Goal: Task Accomplishment & Management: Complete application form

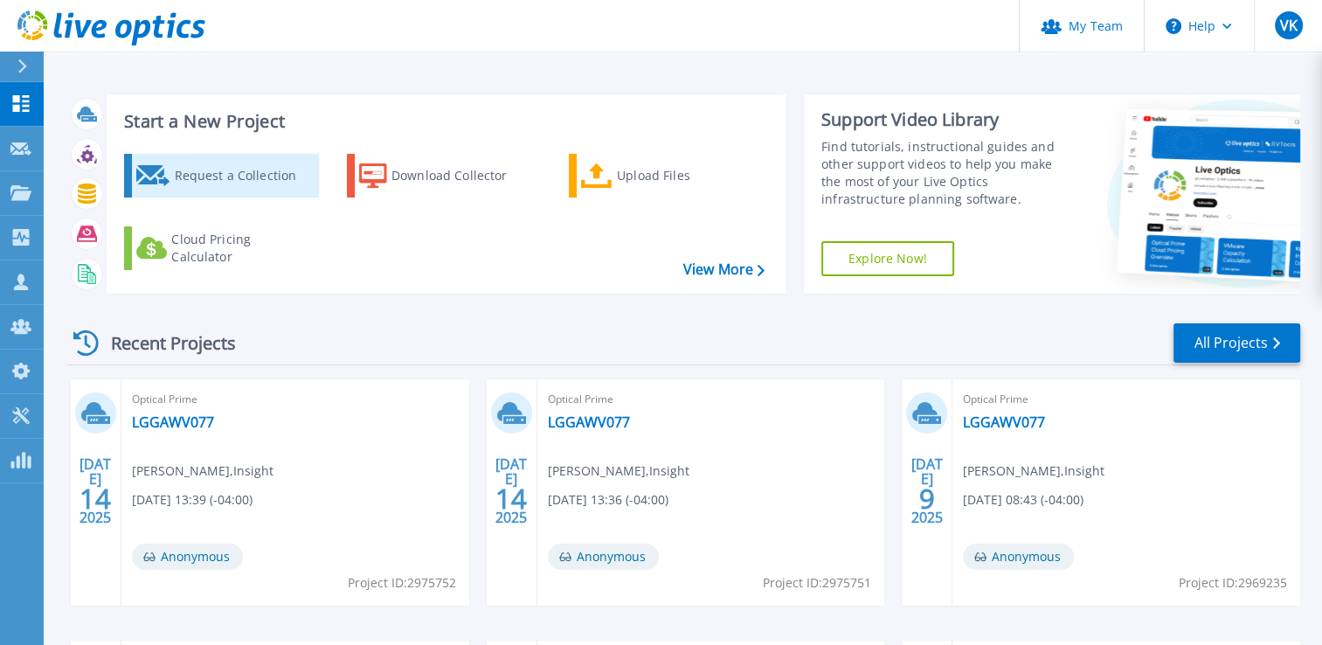
click at [214, 176] on div "Request a Collection" at bounding box center [244, 175] width 140 height 35
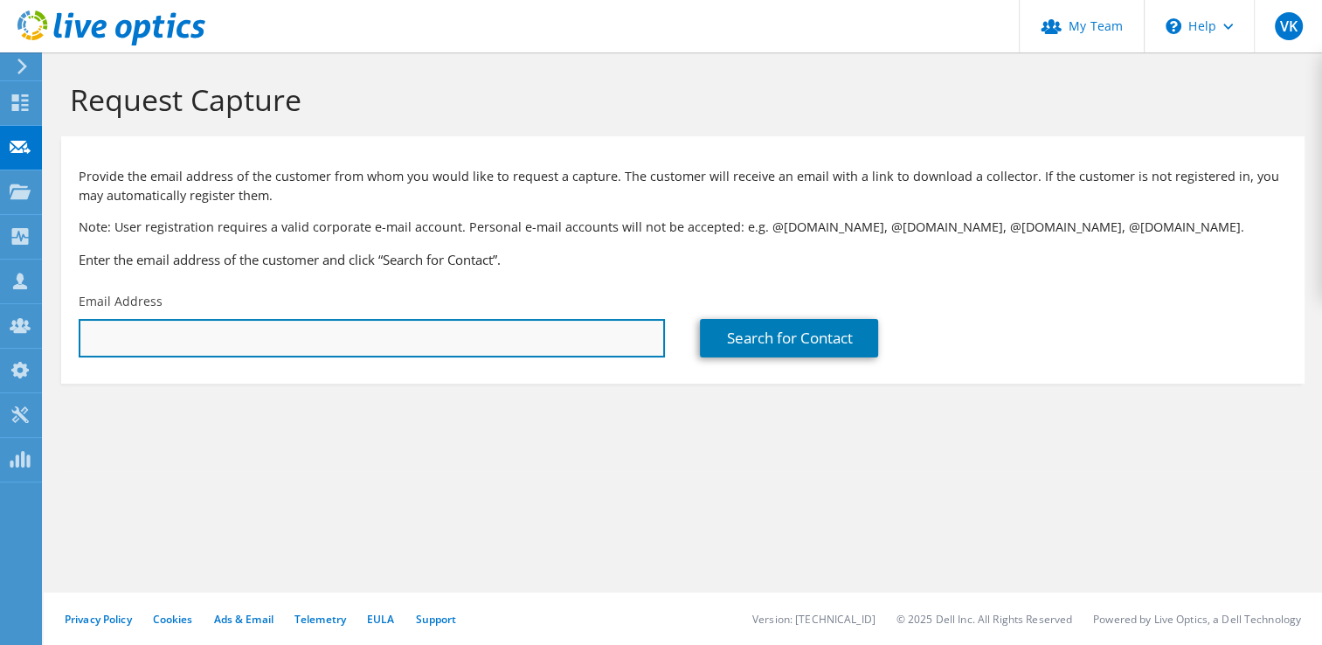
click at [157, 337] on input "text" at bounding box center [372, 338] width 586 height 38
paste input "[PERSON_NAME][EMAIL_ADDRESS][PERSON_NAME][DOMAIN_NAME]"
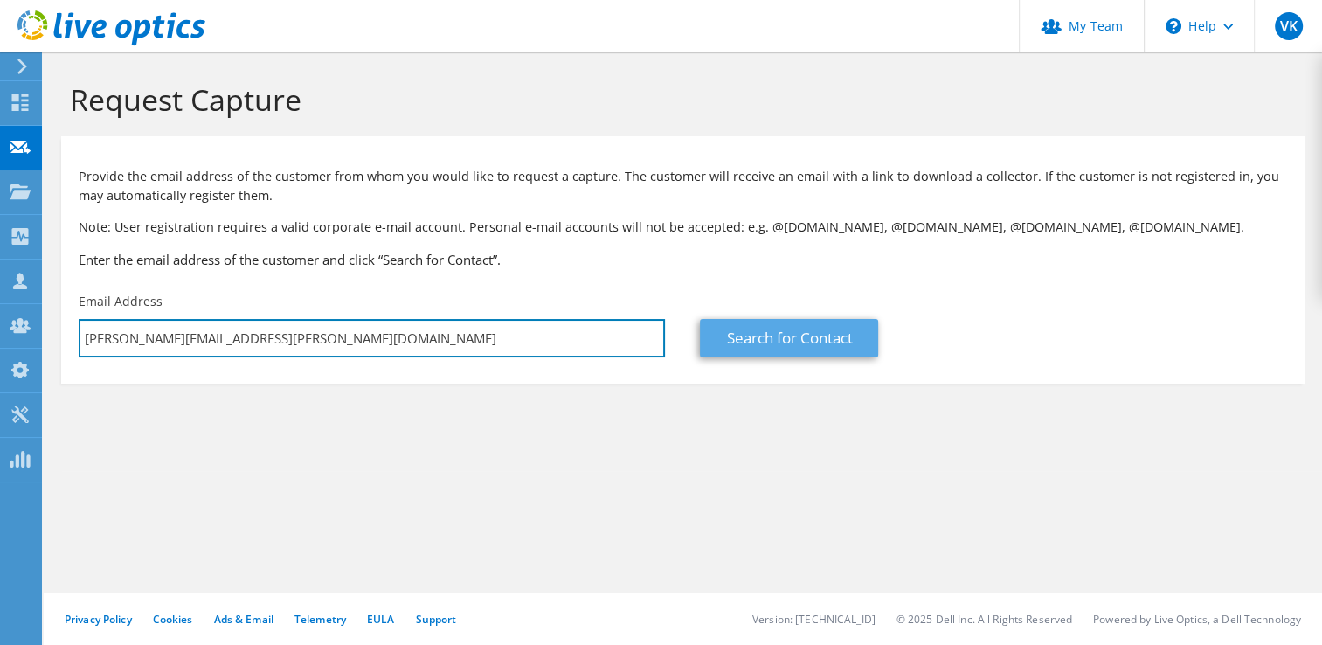
type input "[PERSON_NAME][EMAIL_ADDRESS][PERSON_NAME][DOMAIN_NAME]"
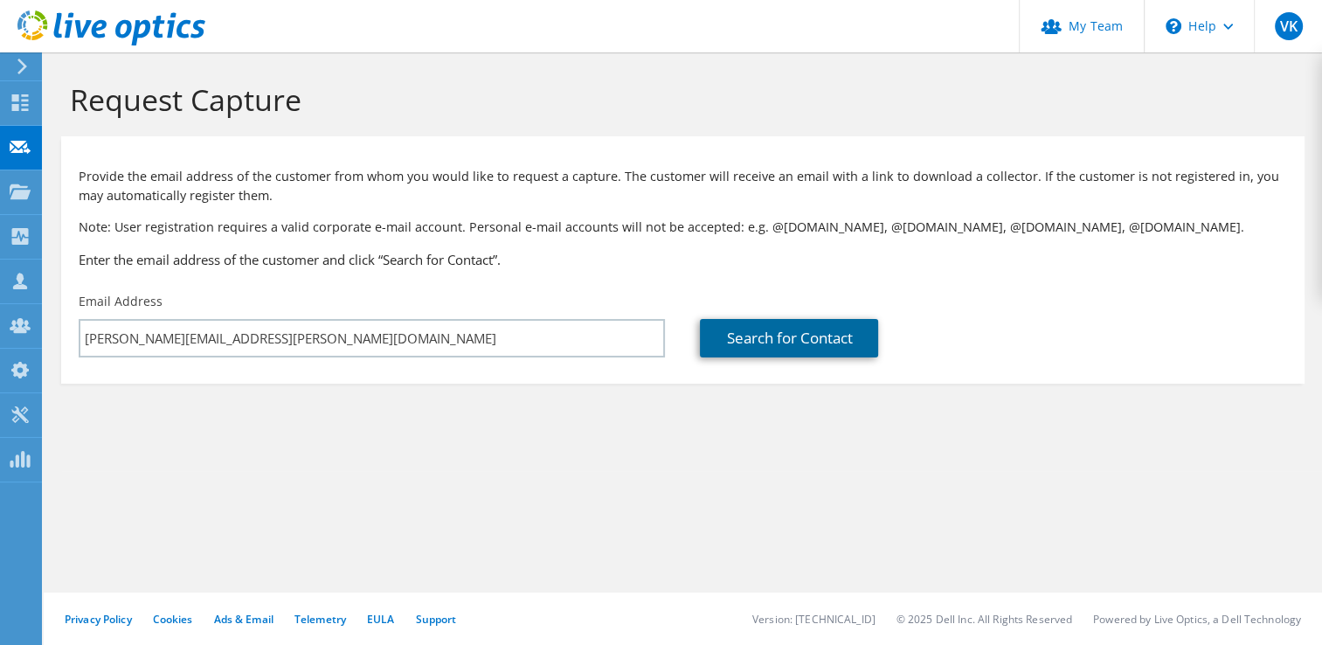
click at [764, 342] on link "Search for Contact" at bounding box center [789, 338] width 178 height 38
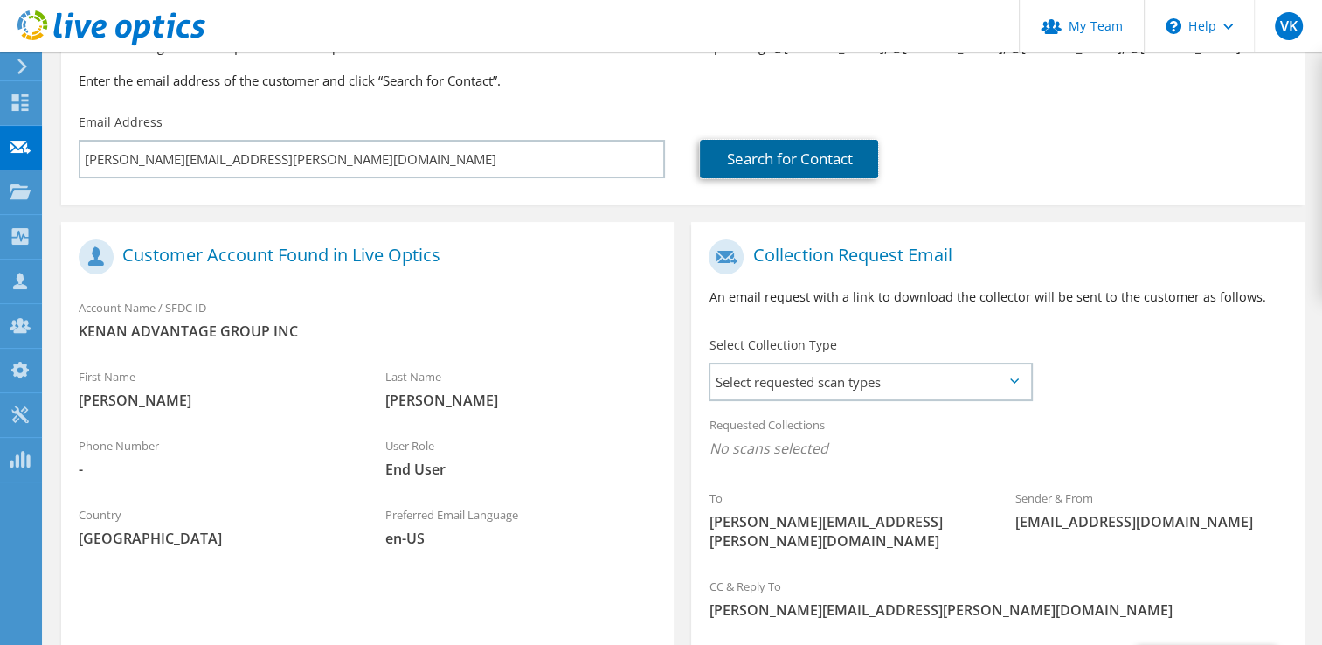
scroll to position [181, 0]
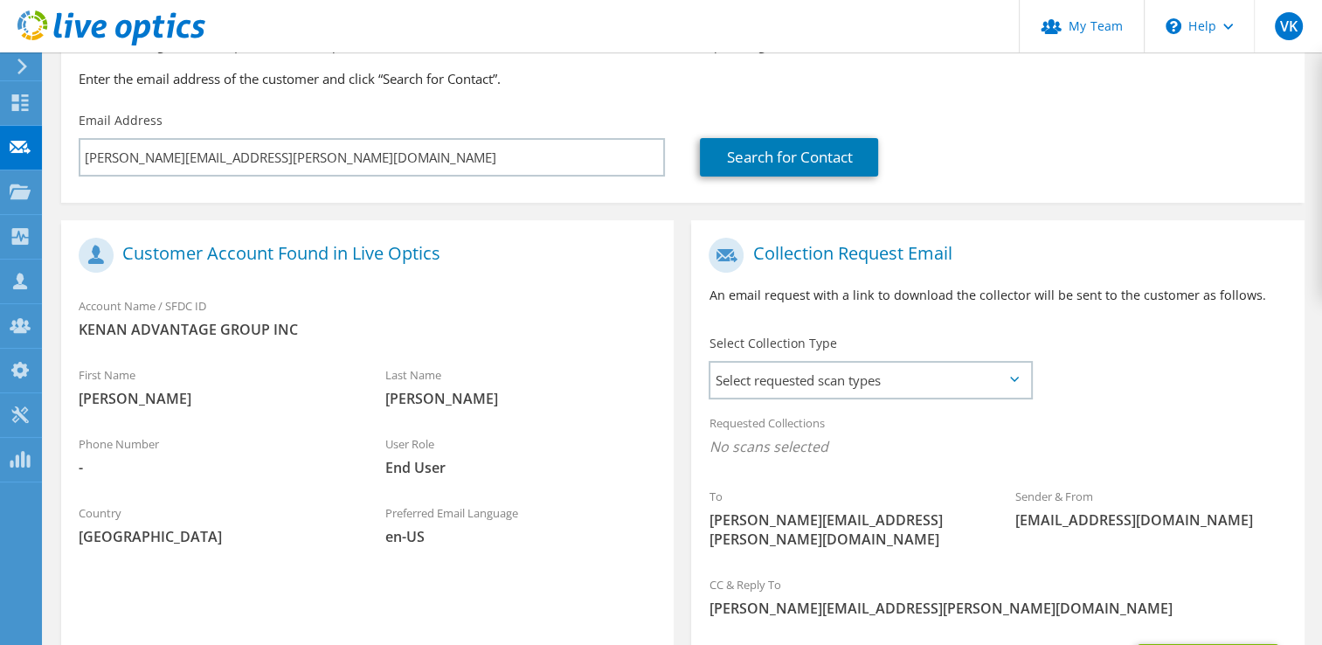
click at [1011, 377] on icon at bounding box center [1014, 379] width 9 height 5
click at [1020, 382] on span "Select requested scan types" at bounding box center [869, 380] width 319 height 35
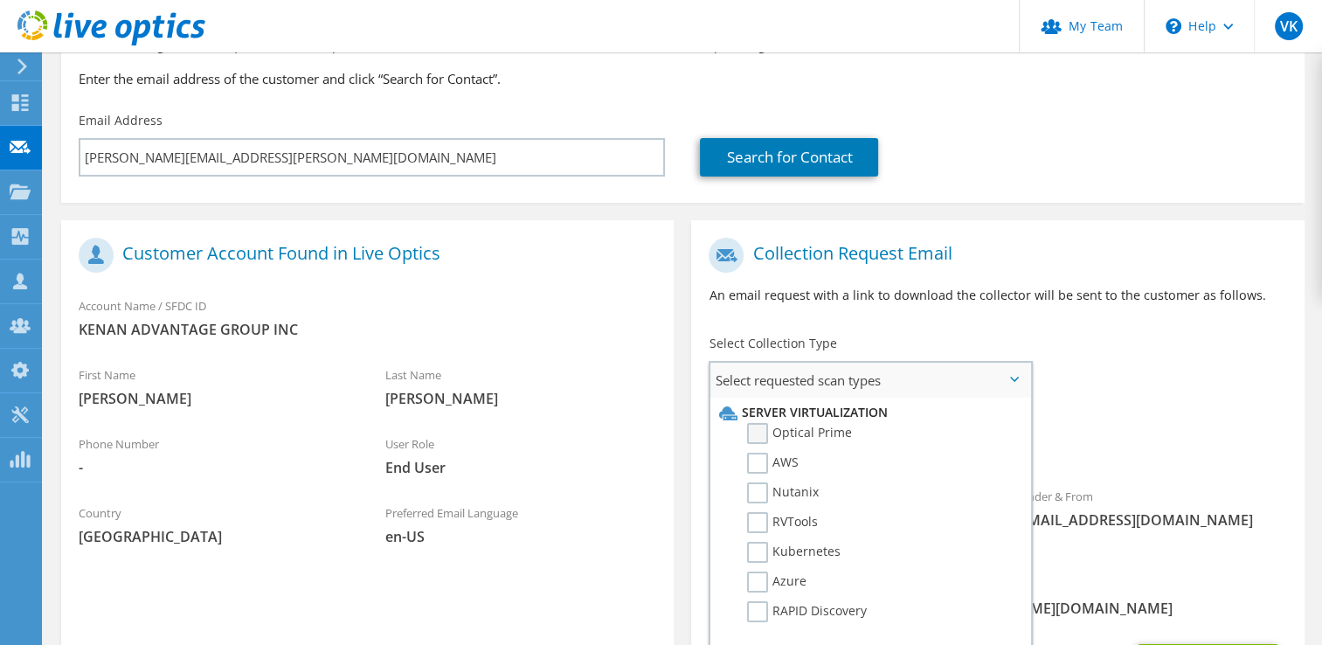
click at [750, 432] on label "Optical Prime" at bounding box center [799, 433] width 105 height 21
click at [0, 0] on input "Optical Prime" at bounding box center [0, 0] width 0 height 0
click at [1127, 435] on div "Requested Collections No scans selected Optical Prime" at bounding box center [997, 440] width 612 height 70
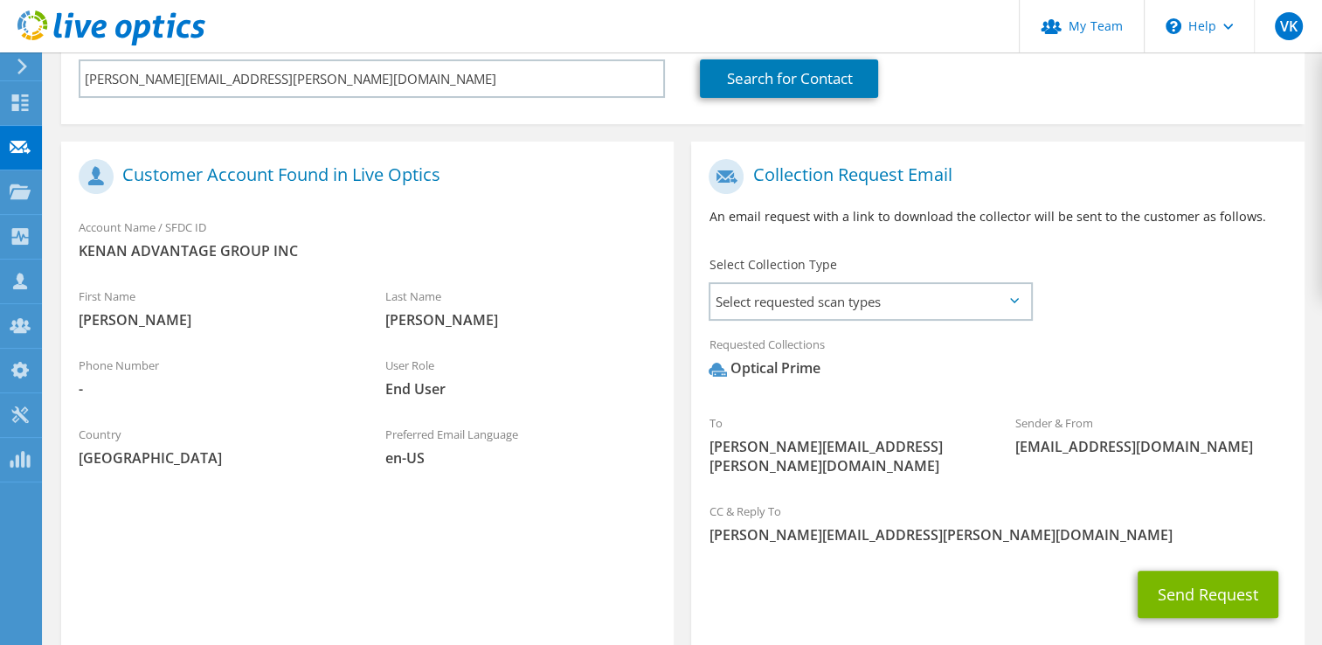
scroll to position [263, 0]
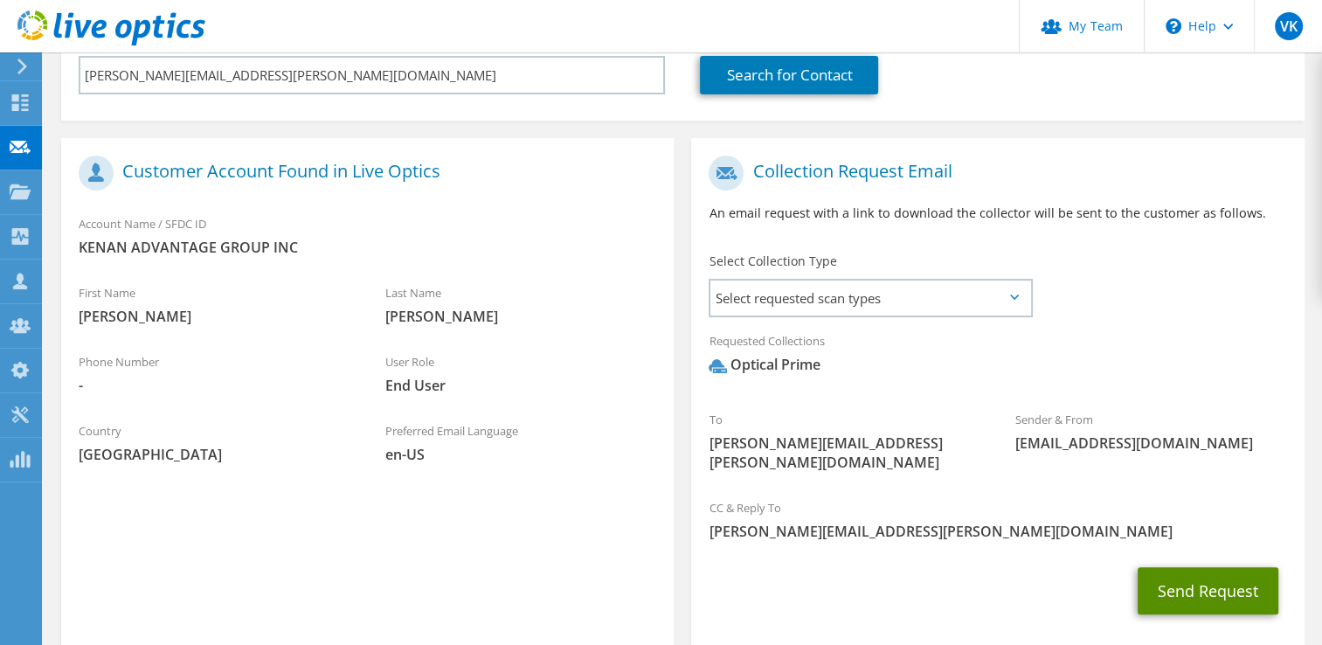
click at [1195, 568] on button "Send Request" at bounding box center [1208, 590] width 141 height 47
